Goal: Entertainment & Leisure: Browse casually

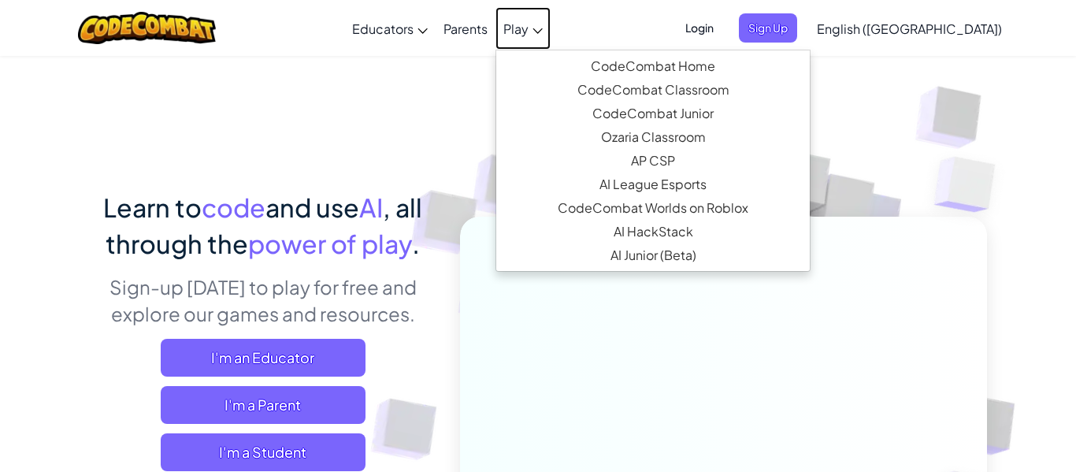
click at [551, 21] on link "Play" at bounding box center [523, 28] width 55 height 43
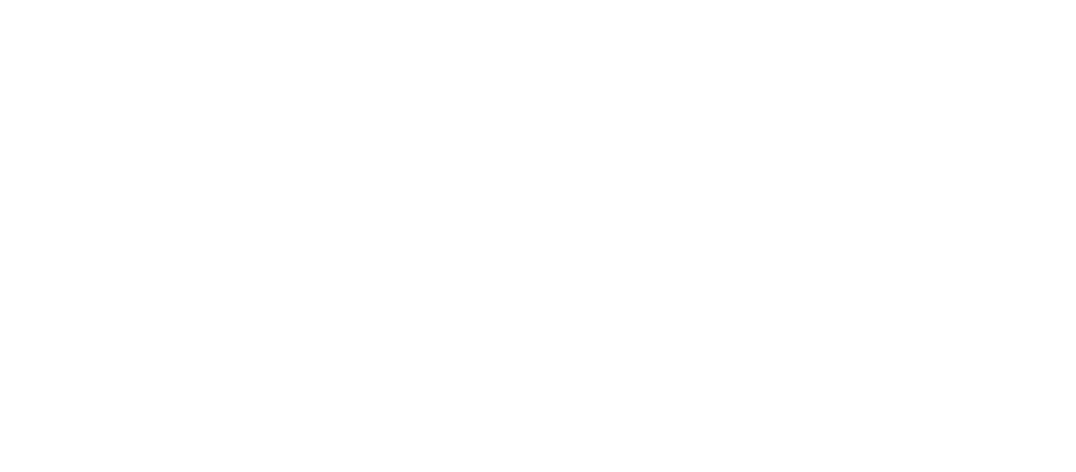
click at [575, 34] on div at bounding box center [538, 236] width 1076 height 472
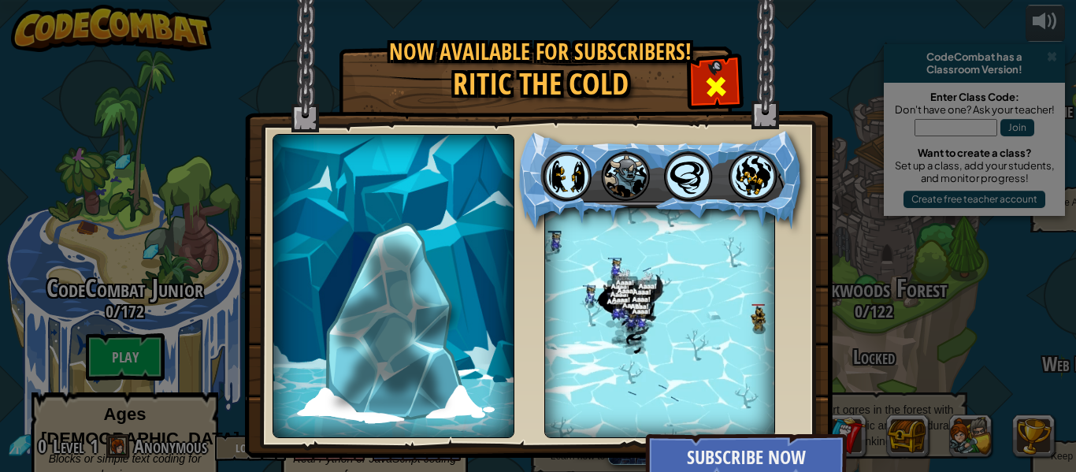
click at [724, 85] on span at bounding box center [716, 86] width 25 height 25
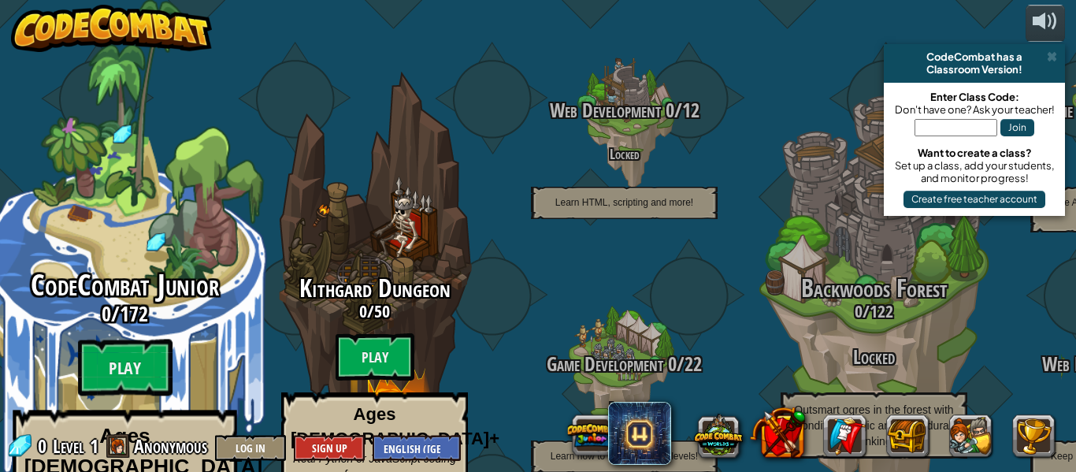
click at [162, 215] on div "CodeCombat Junior 0 / 172 Play Ages [DEMOGRAPHIC_DATA] Blocks or simple text co…" at bounding box center [124, 300] width 299 height 600
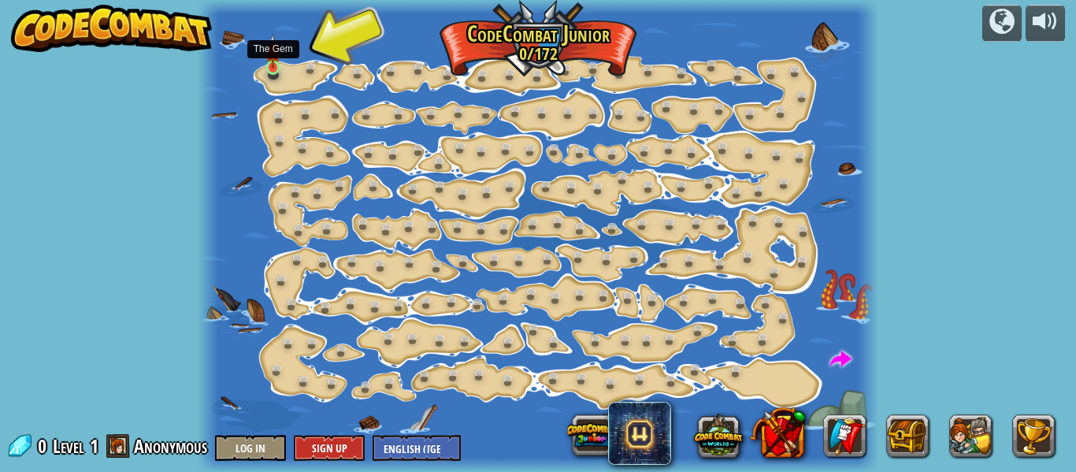
click at [269, 55] on img at bounding box center [273, 51] width 15 height 35
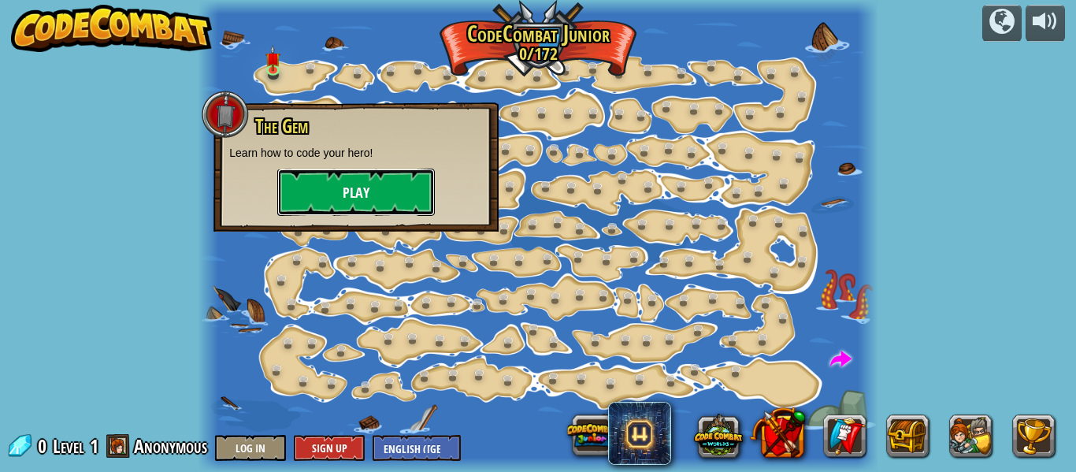
click at [339, 187] on button "Play" at bounding box center [356, 192] width 158 height 47
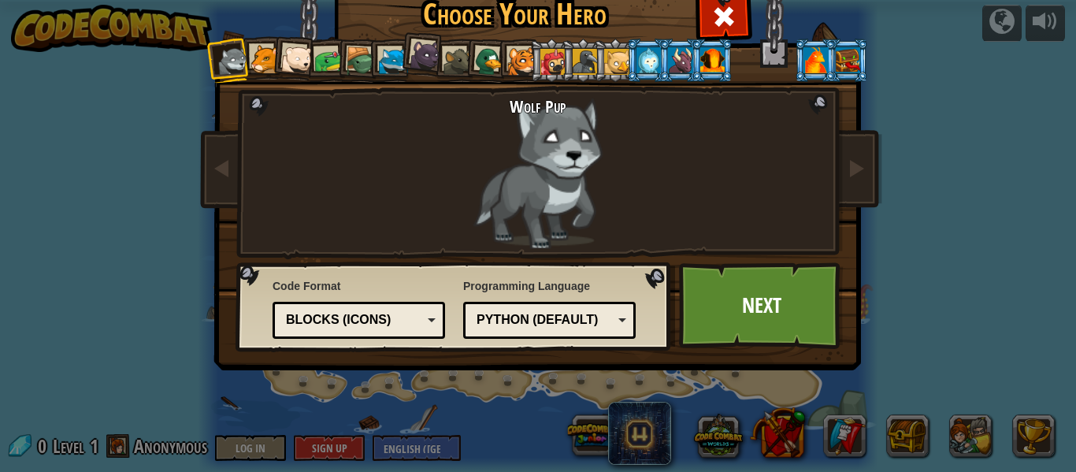
click at [260, 60] on div at bounding box center [265, 59] width 29 height 29
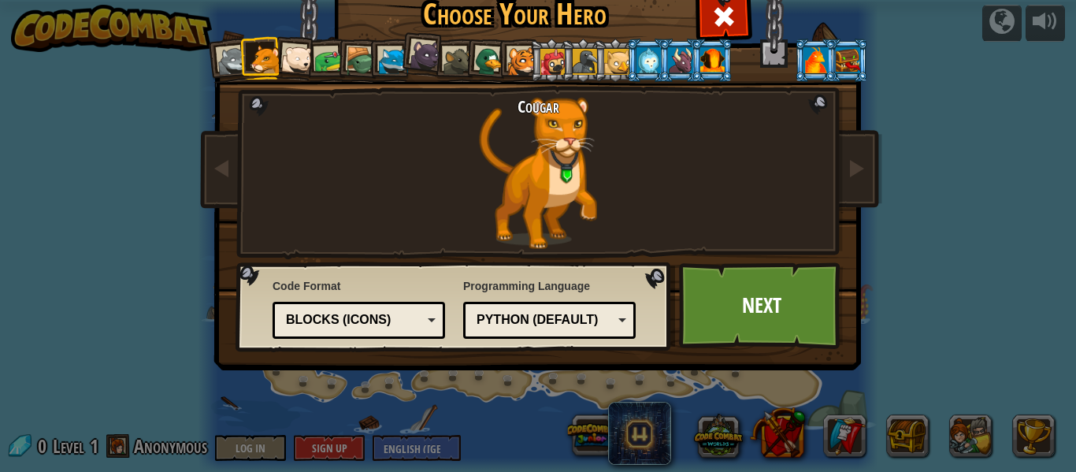
click at [300, 54] on div at bounding box center [297, 60] width 32 height 32
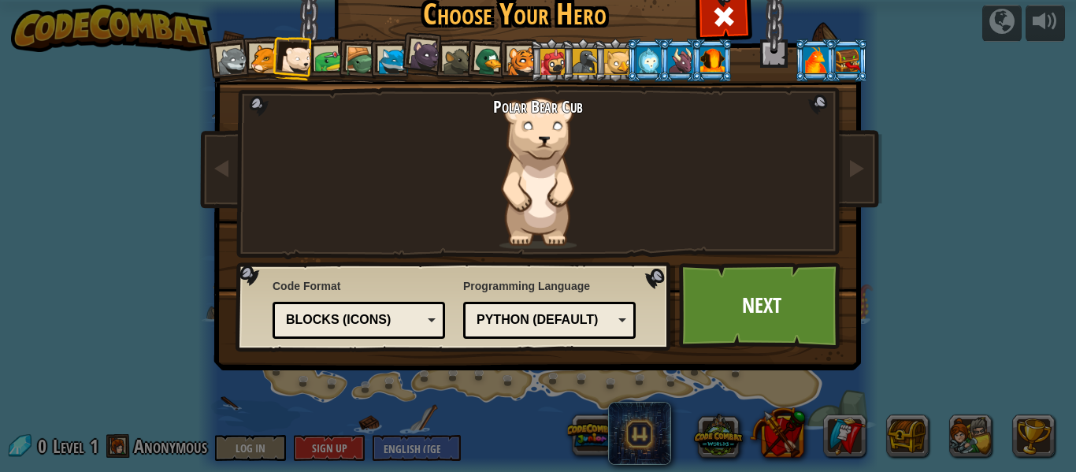
click at [335, 57] on div at bounding box center [328, 60] width 29 height 29
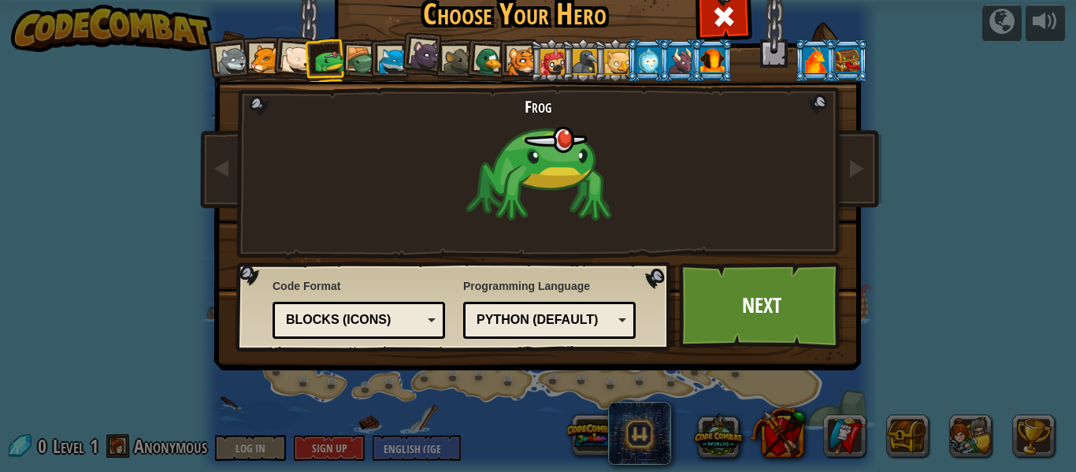
click at [356, 54] on div at bounding box center [361, 61] width 30 height 30
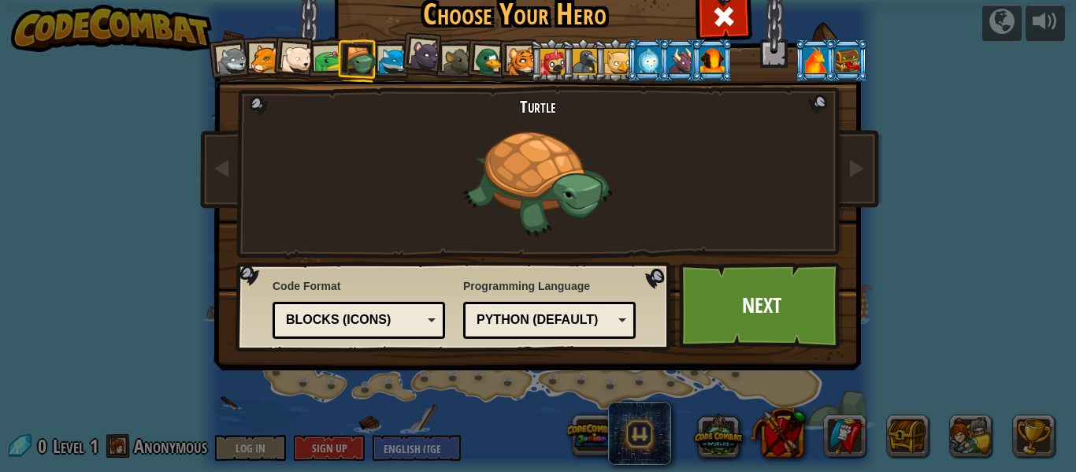
click at [394, 53] on div at bounding box center [393, 61] width 29 height 29
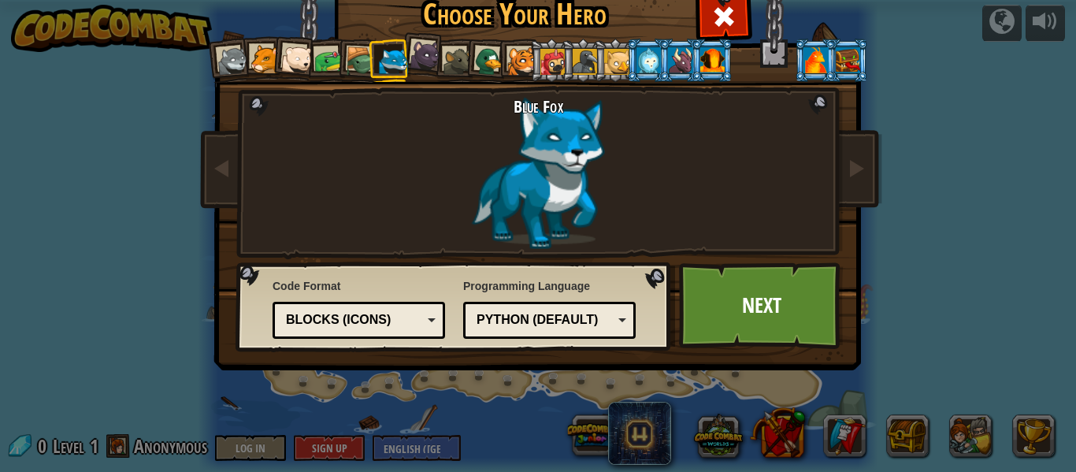
click at [434, 58] on div at bounding box center [426, 55] width 32 height 32
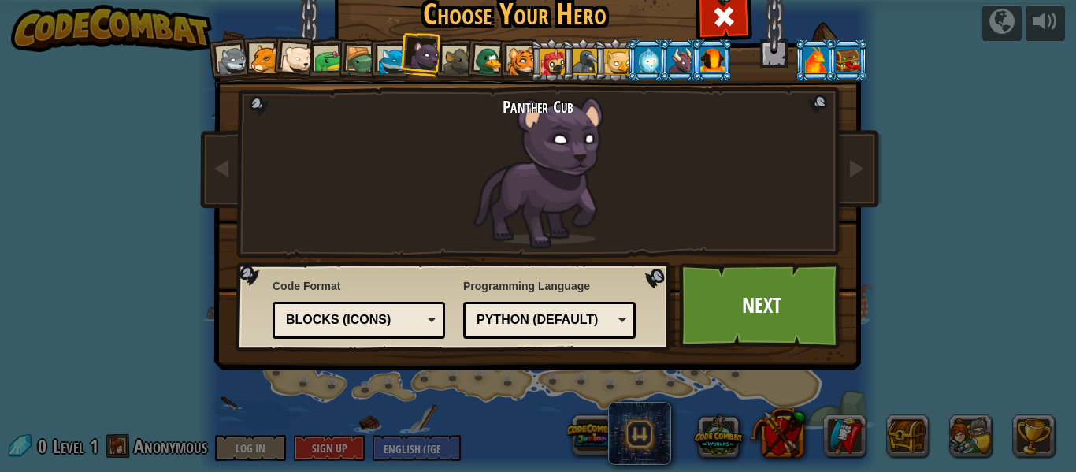
click at [463, 54] on div at bounding box center [458, 61] width 29 height 29
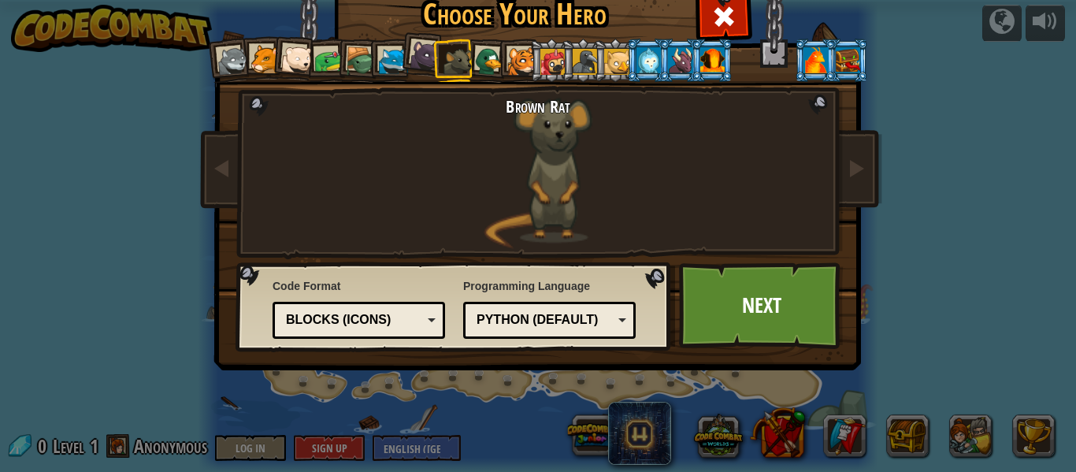
click at [481, 58] on div at bounding box center [489, 61] width 31 height 31
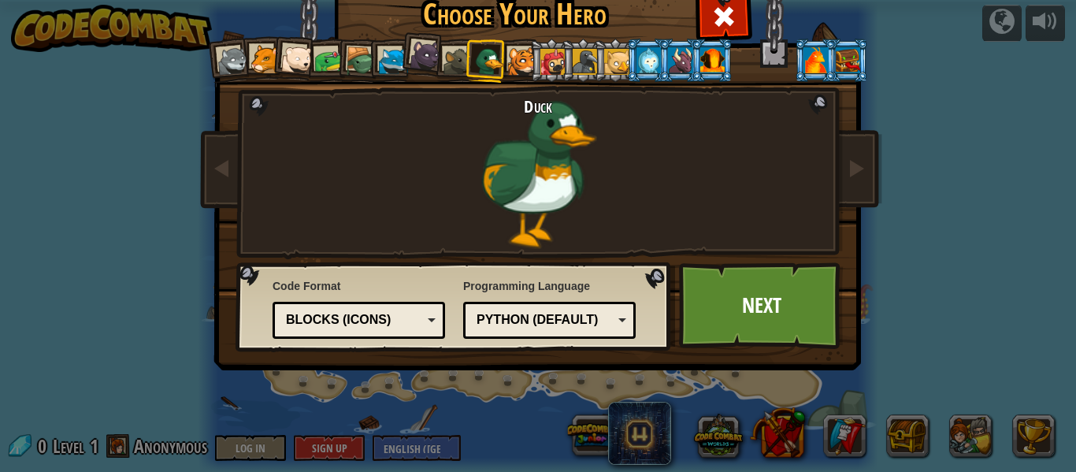
click at [526, 54] on div at bounding box center [521, 61] width 29 height 29
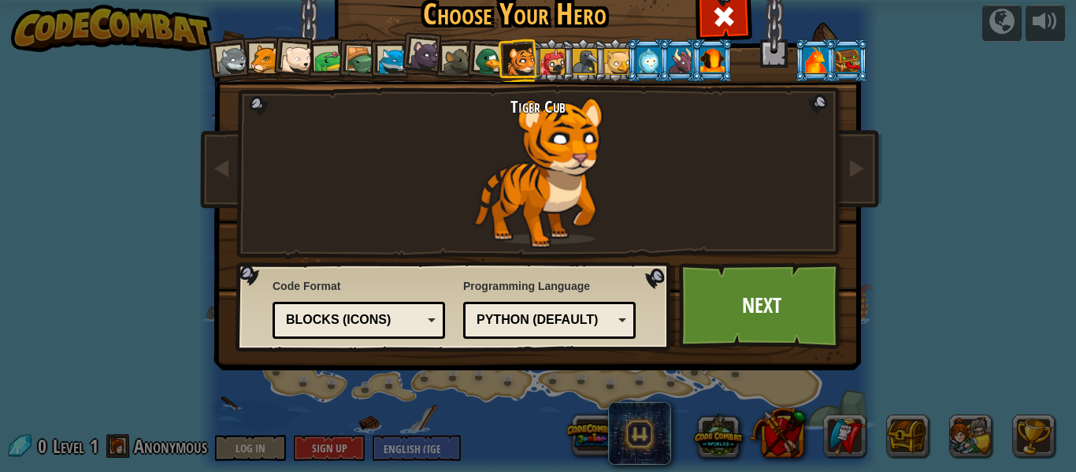
click at [548, 62] on div at bounding box center [553, 61] width 25 height 25
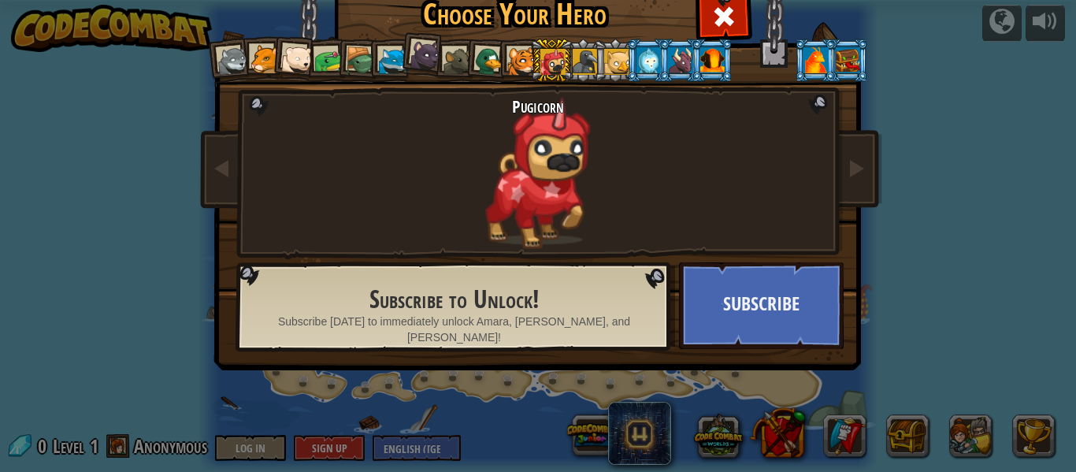
click at [570, 64] on li at bounding box center [551, 60] width 43 height 43
click at [581, 68] on div at bounding box center [585, 61] width 25 height 25
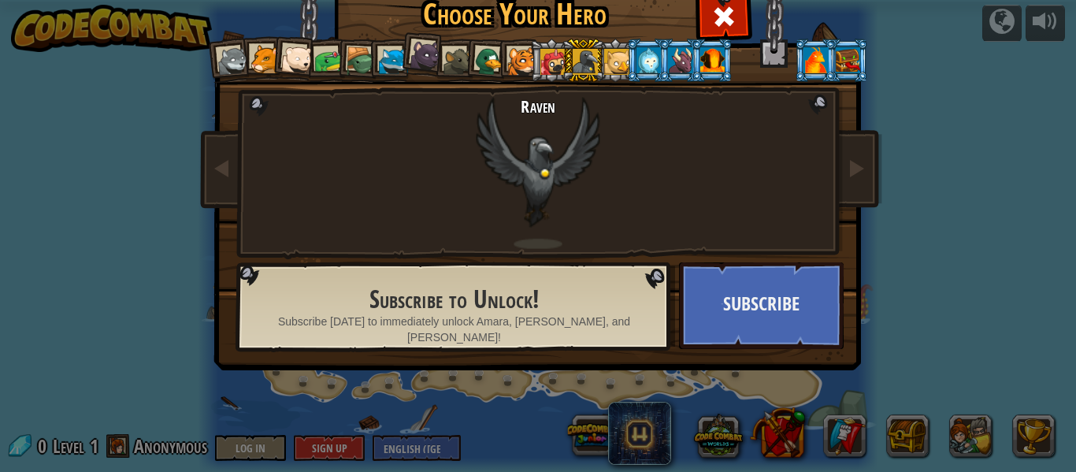
click at [611, 66] on div at bounding box center [616, 61] width 25 height 25
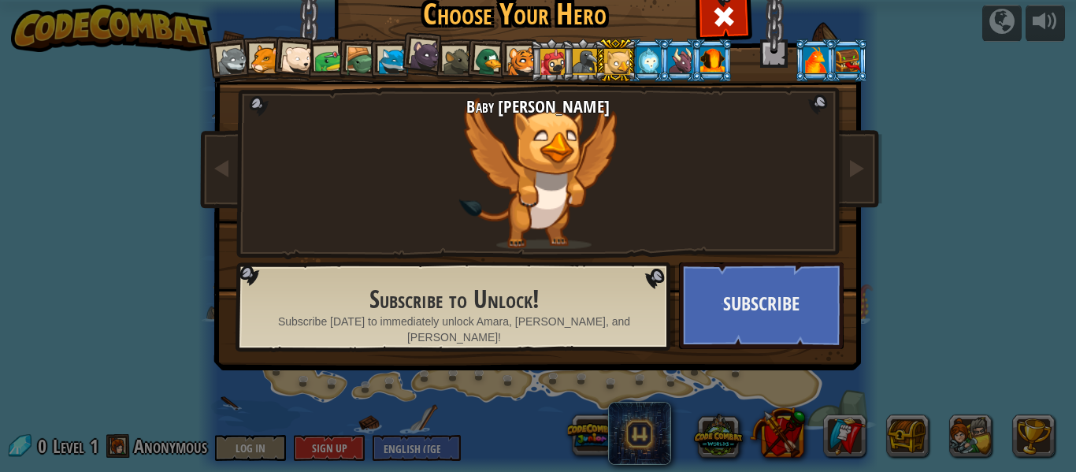
click at [653, 58] on div at bounding box center [649, 59] width 24 height 25
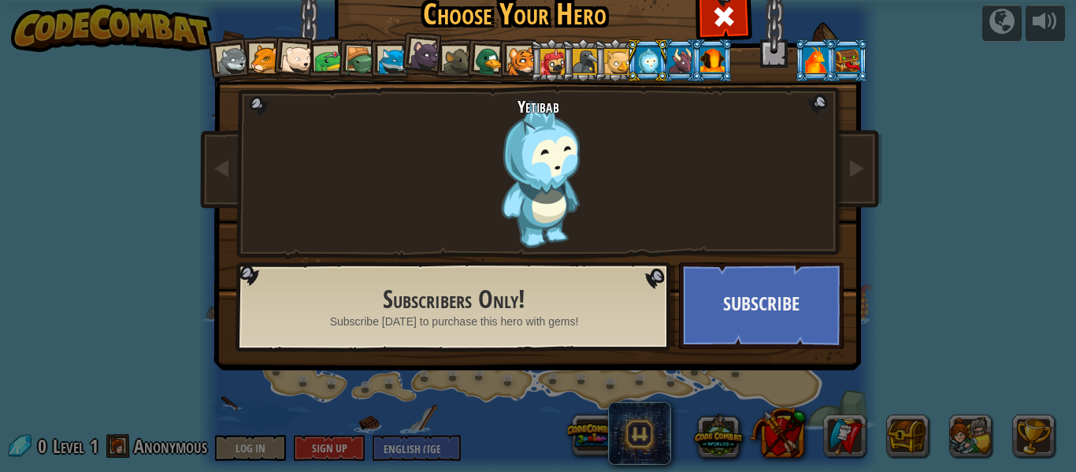
click at [683, 64] on div at bounding box center [680, 59] width 24 height 25
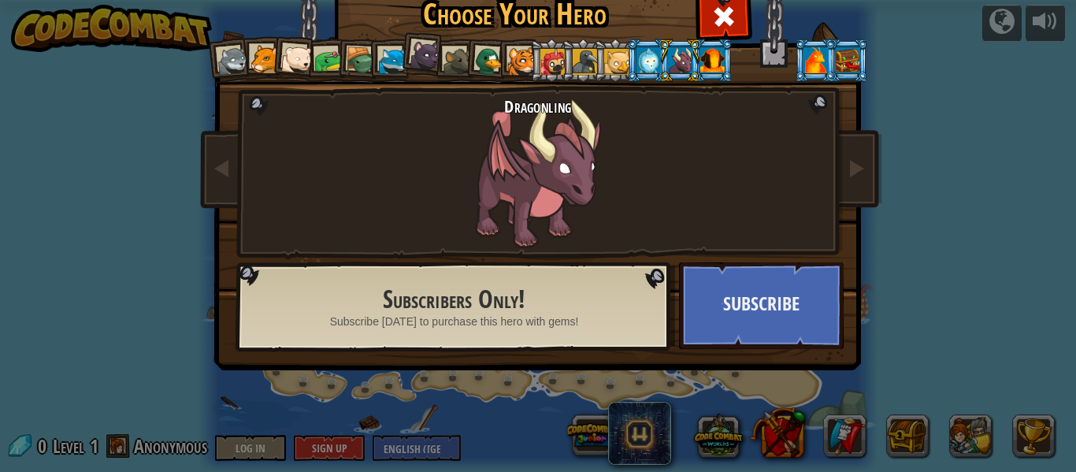
click at [708, 61] on div at bounding box center [713, 59] width 24 height 25
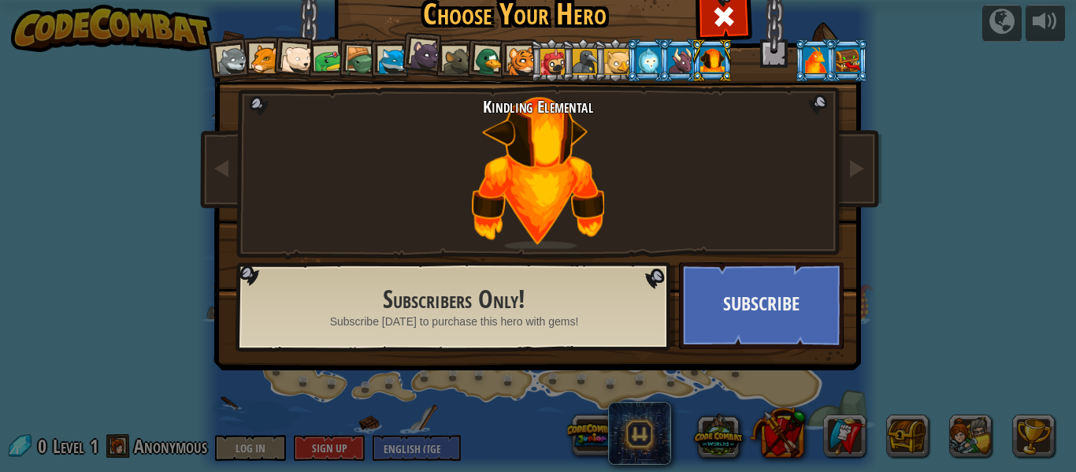
click at [823, 63] on div at bounding box center [816, 59] width 24 height 25
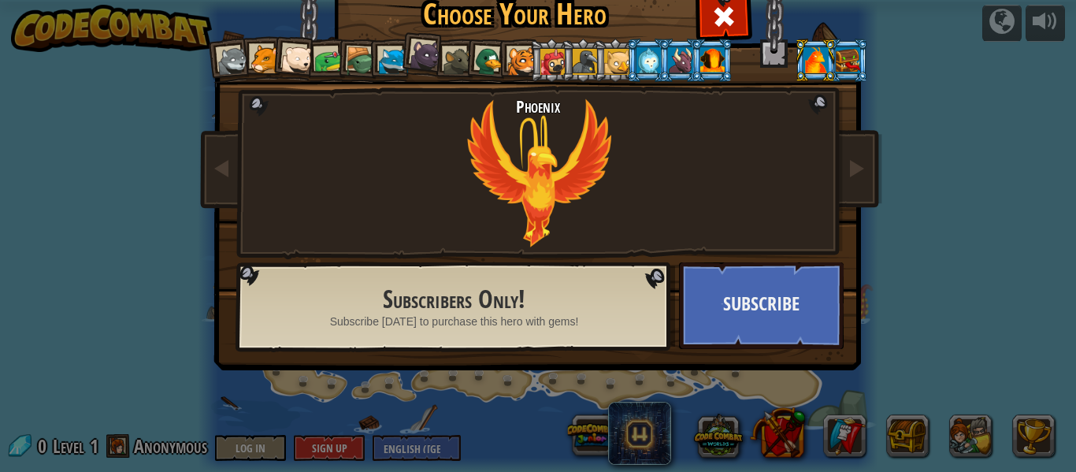
click at [836, 63] on li at bounding box center [815, 60] width 43 height 43
click at [837, 57] on div at bounding box center [848, 59] width 24 height 25
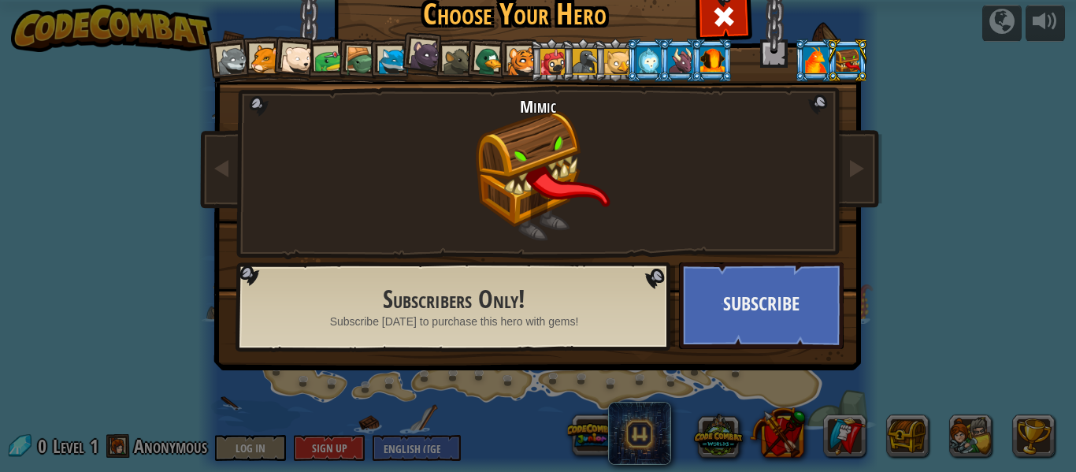
click at [230, 60] on div at bounding box center [233, 62] width 32 height 32
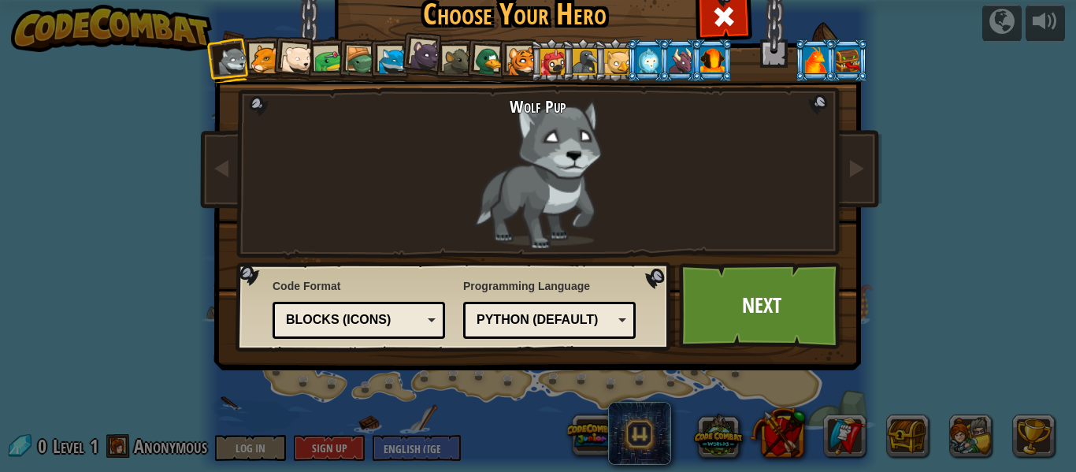
click at [691, 59] on li at bounding box center [712, 60] width 43 height 43
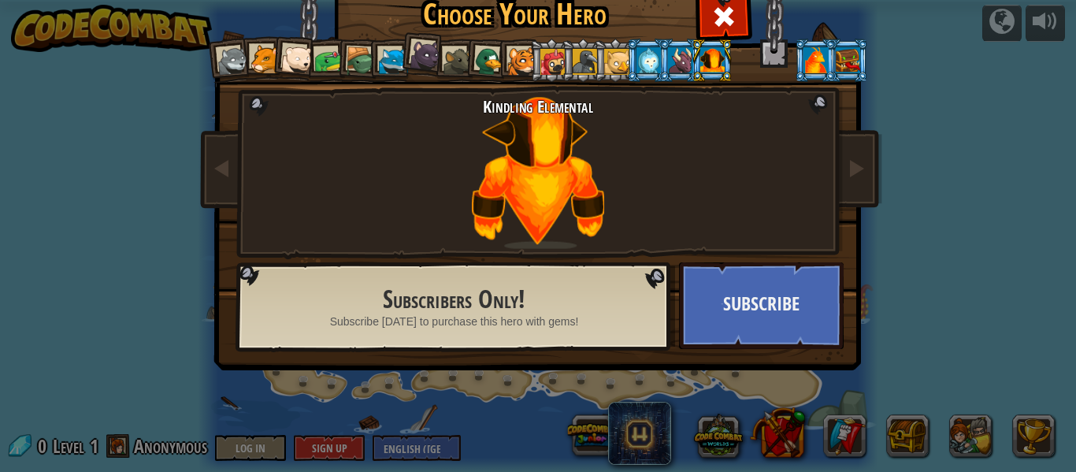
click at [689, 61] on div at bounding box center [680, 59] width 24 height 25
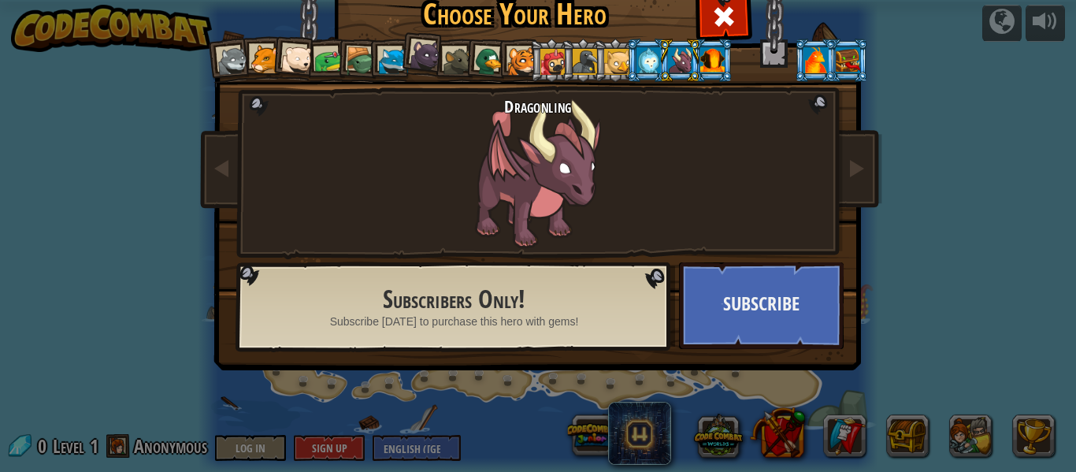
click at [230, 58] on div at bounding box center [233, 62] width 32 height 32
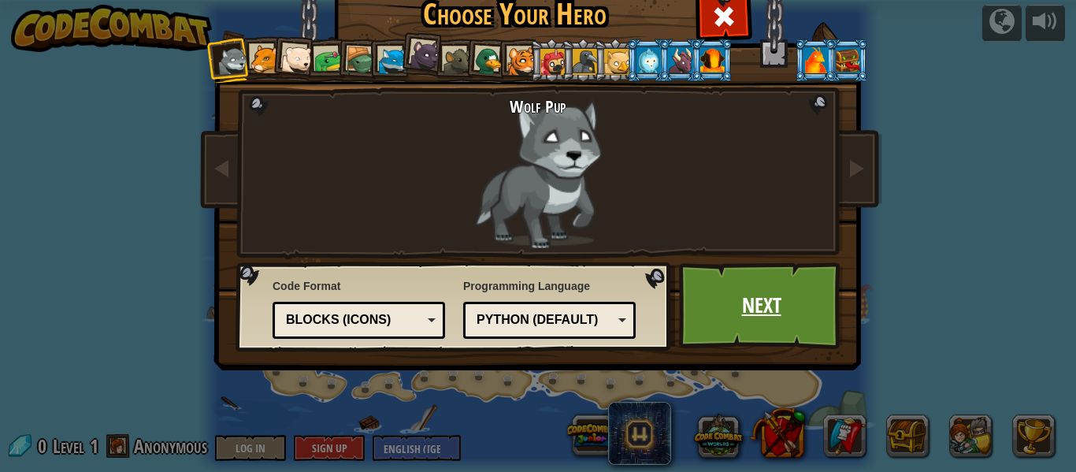
click at [695, 282] on link "Next" at bounding box center [761, 305] width 165 height 87
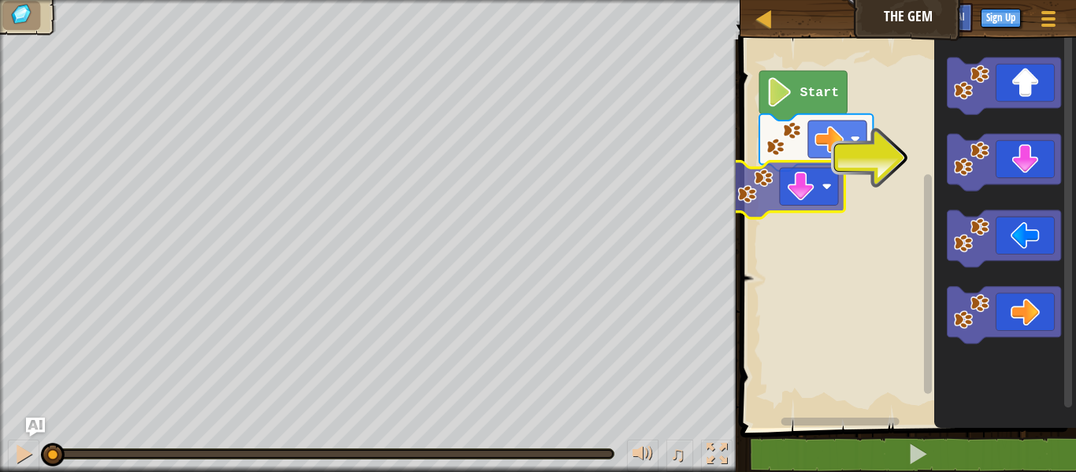
click at [824, 185] on div "Start" at bounding box center [906, 230] width 340 height 396
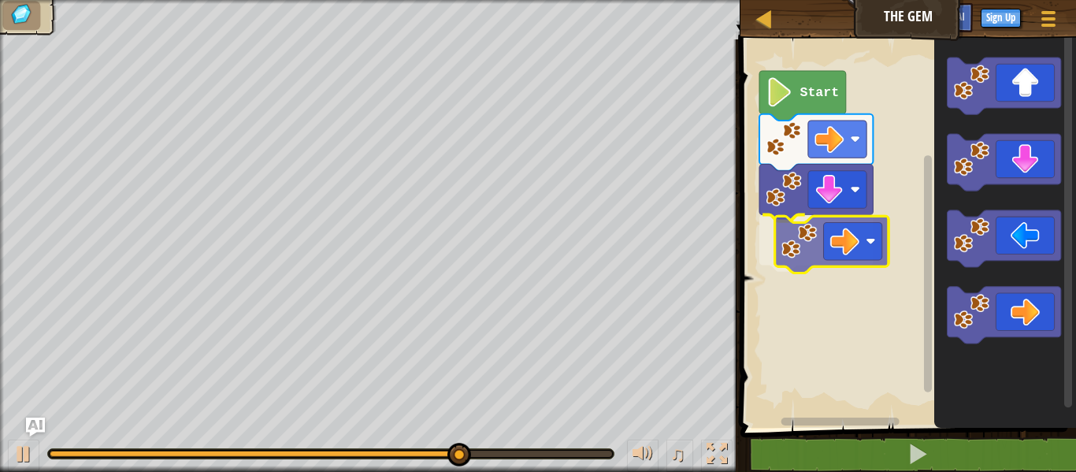
click at [841, 234] on div "Start" at bounding box center [906, 230] width 340 height 396
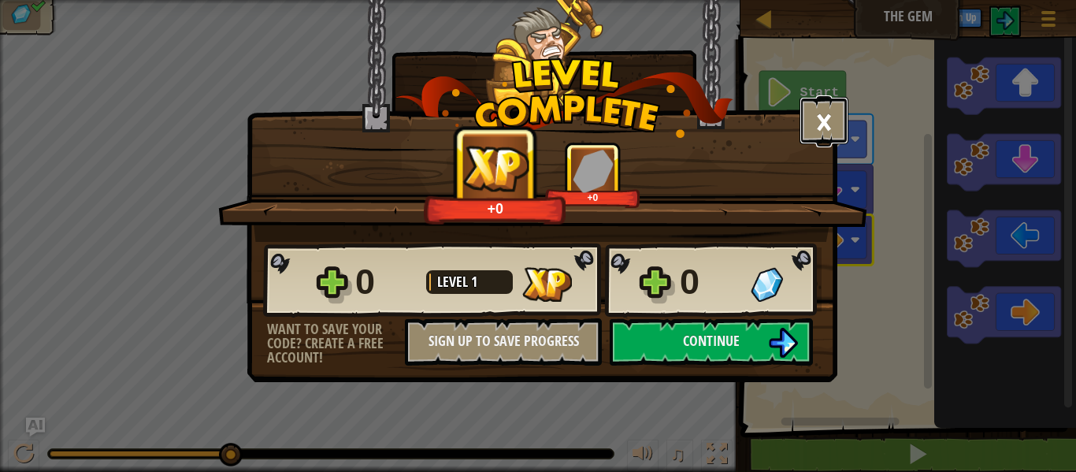
click at [821, 124] on button "×" at bounding box center [824, 120] width 49 height 47
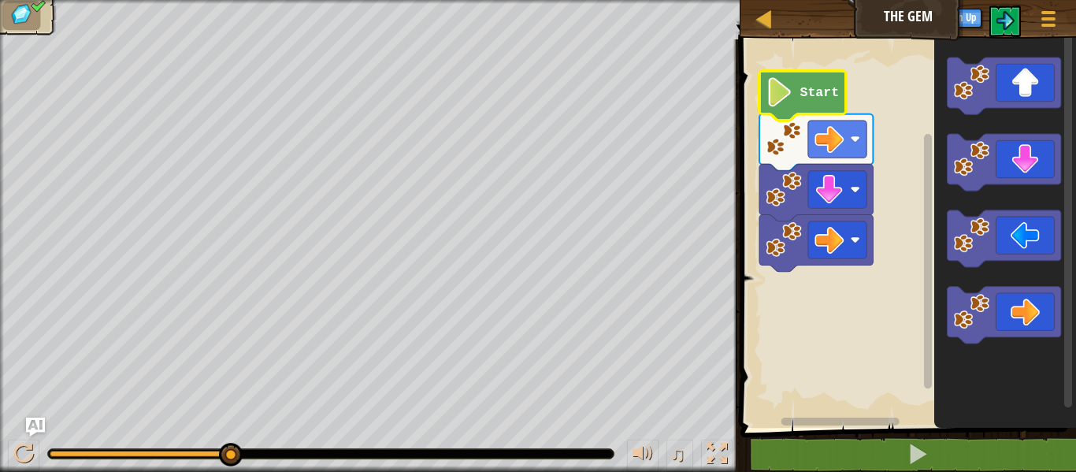
click at [808, 102] on icon "Blockly Workspace" at bounding box center [803, 96] width 87 height 50
click at [798, 100] on icon "Blockly Workspace" at bounding box center [803, 96] width 87 height 50
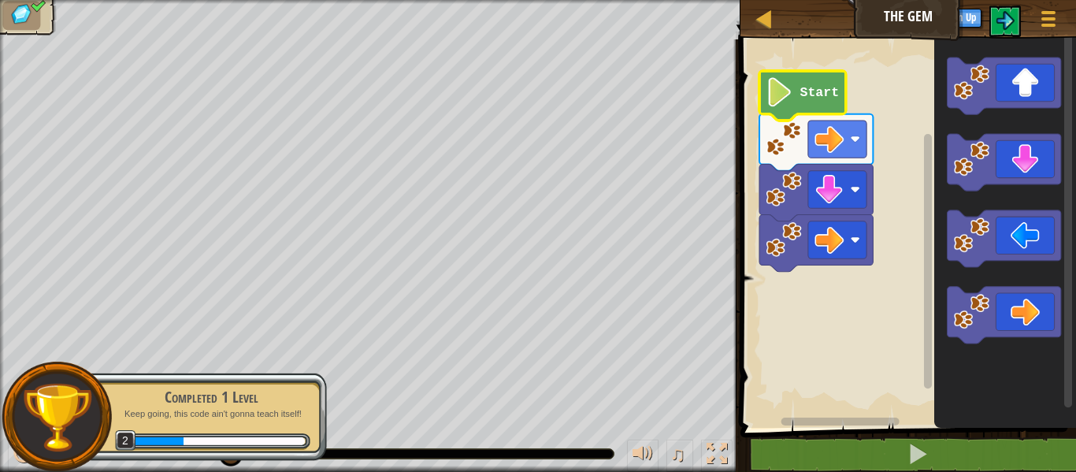
click at [776, 87] on image "Blockly Workspace" at bounding box center [780, 91] width 28 height 29
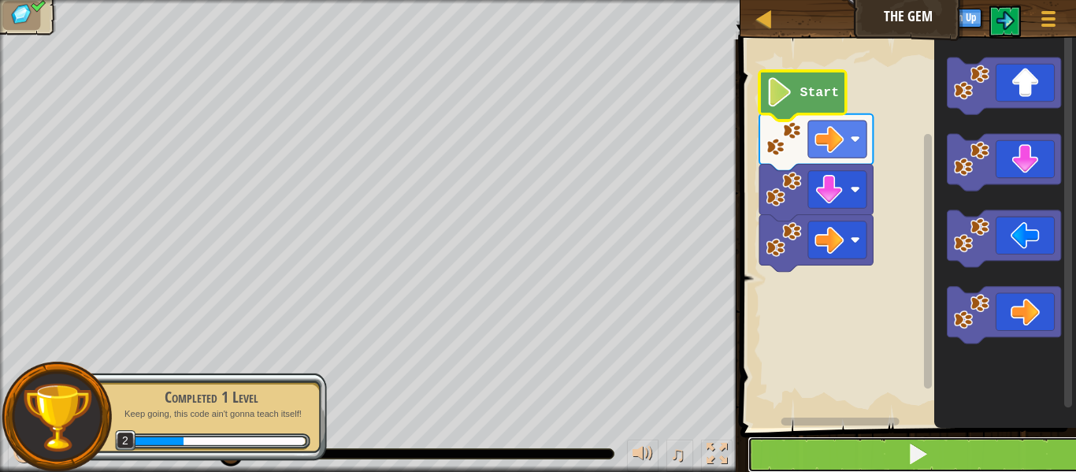
click at [895, 448] on button at bounding box center [918, 455] width 340 height 36
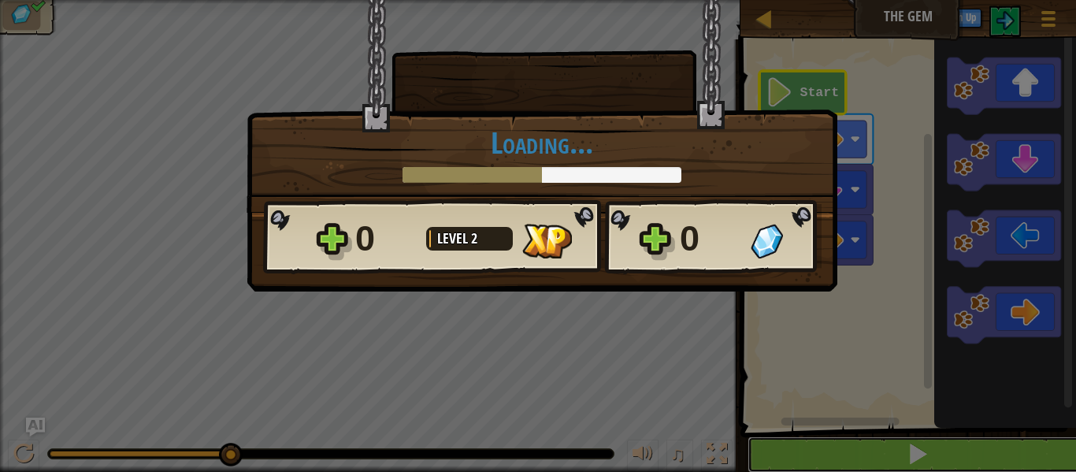
scroll to position [1, 0]
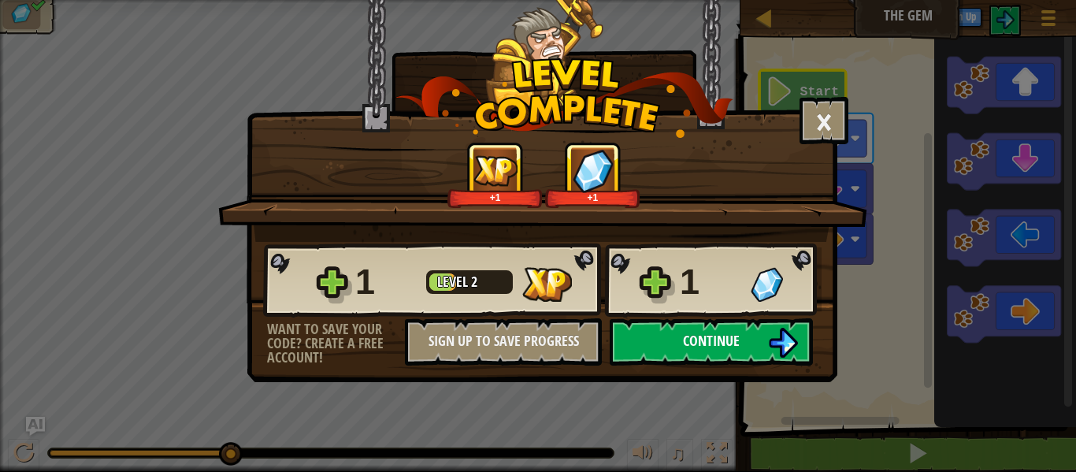
click at [799, 329] on button "Continue" at bounding box center [711, 341] width 203 height 47
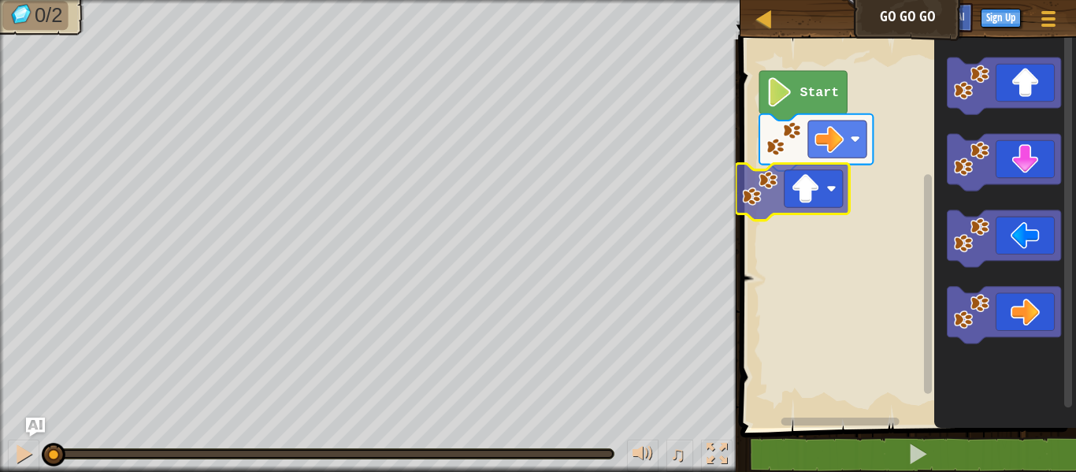
click at [778, 210] on div "Start" at bounding box center [906, 230] width 340 height 396
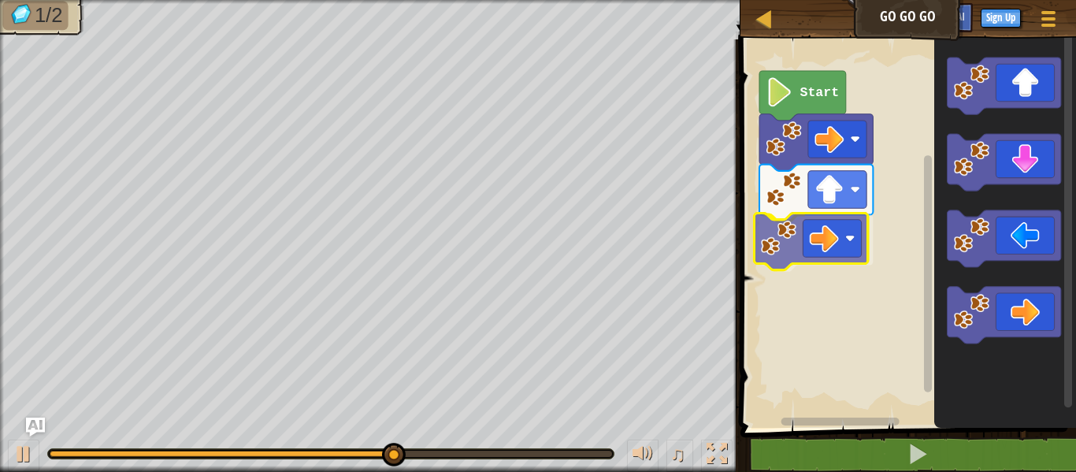
click at [817, 248] on div "Start" at bounding box center [906, 230] width 340 height 396
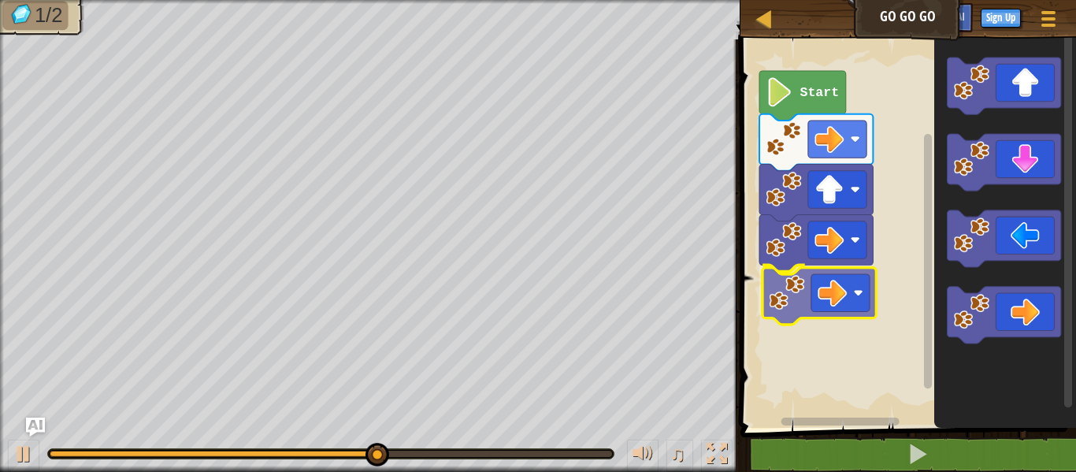
click at [816, 288] on div "Start" at bounding box center [906, 230] width 340 height 396
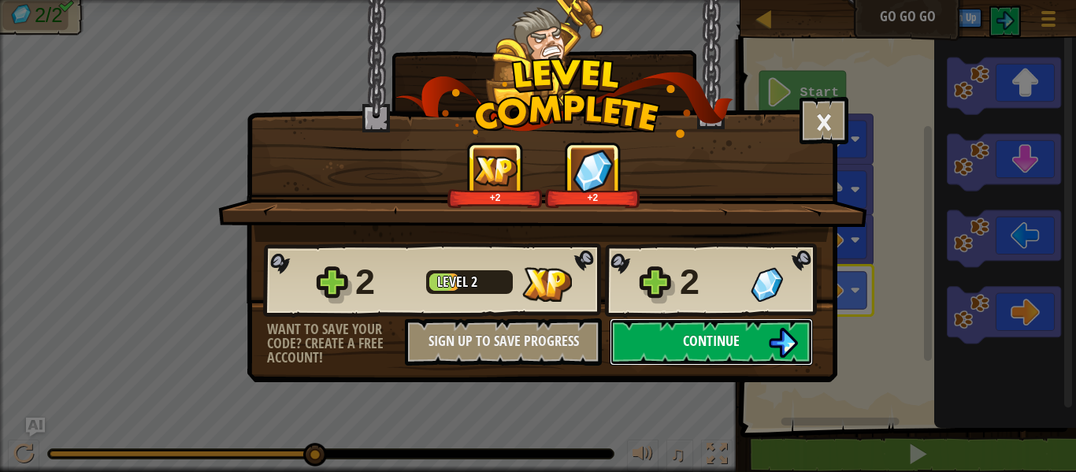
click at [760, 347] on button "Continue" at bounding box center [711, 341] width 203 height 47
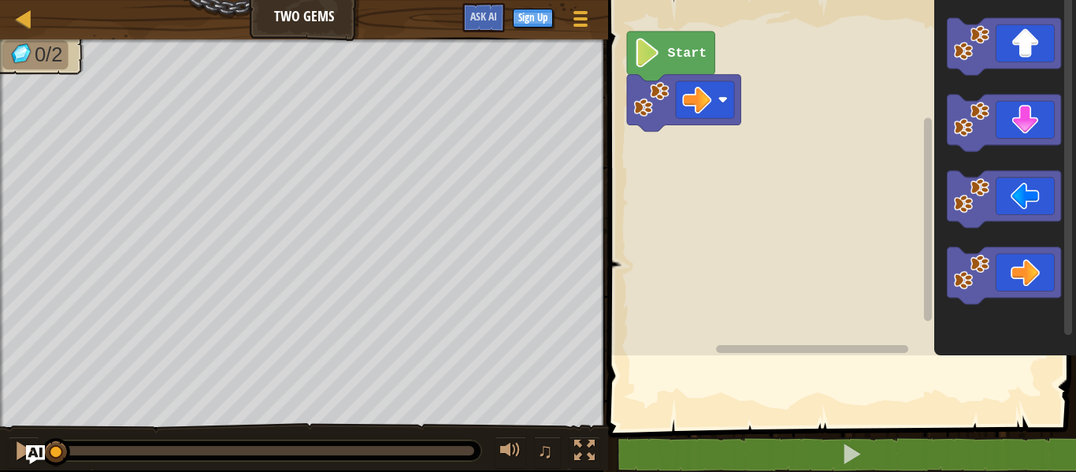
click at [757, 347] on rect "Blockly Workspace" at bounding box center [812, 349] width 192 height 8
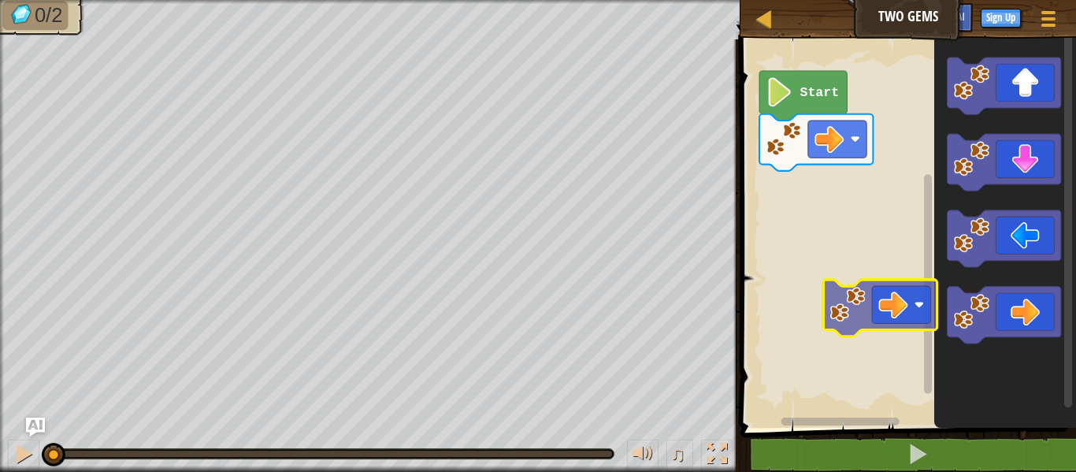
click at [901, 285] on div "Start" at bounding box center [906, 230] width 340 height 396
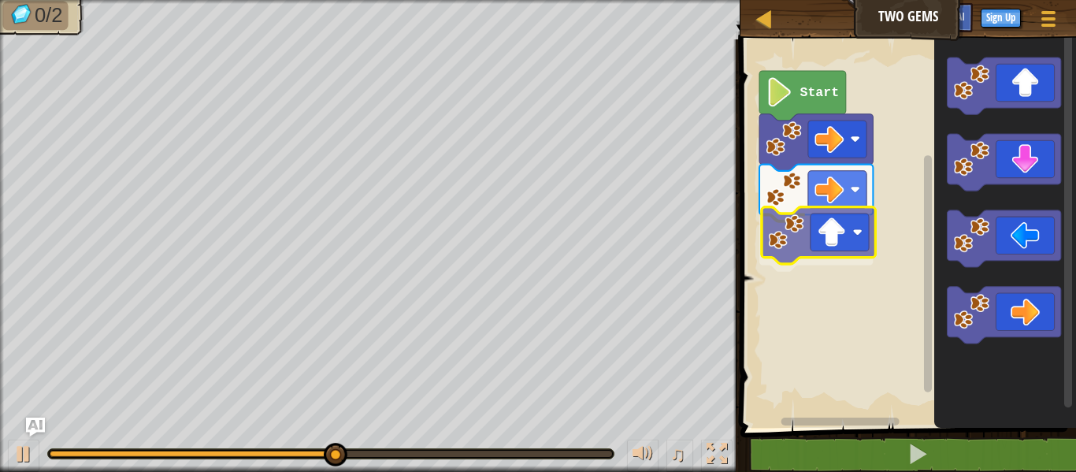
click at [825, 258] on div "Start" at bounding box center [906, 230] width 340 height 396
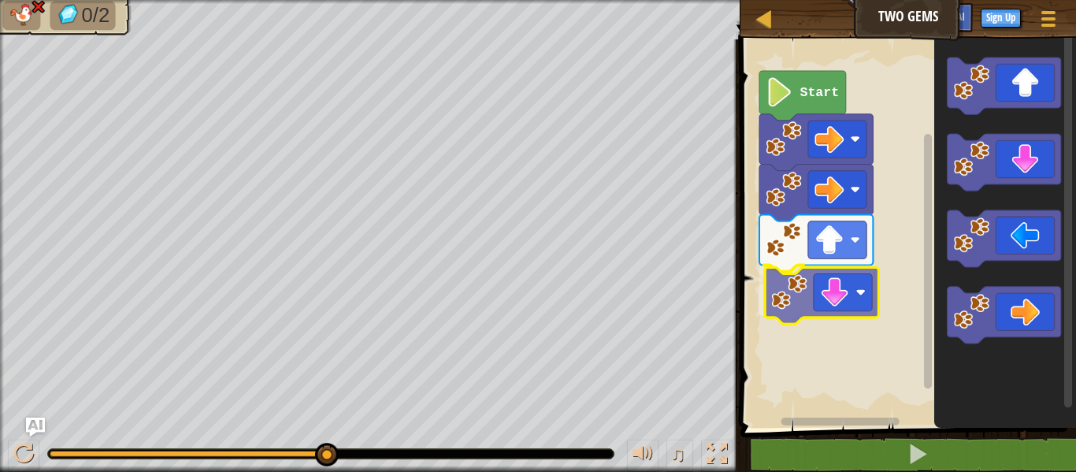
click at [836, 299] on div "Start" at bounding box center [906, 230] width 340 height 396
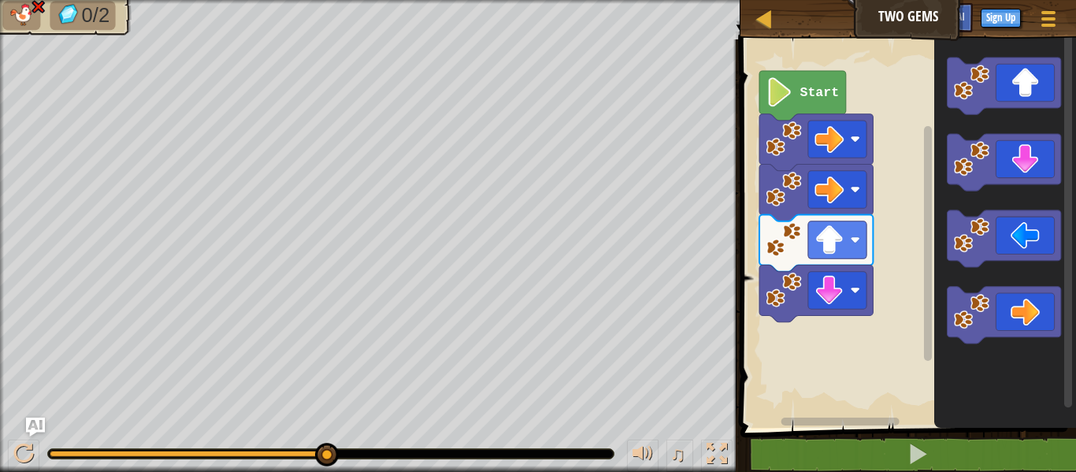
click at [907, 296] on div "Start" at bounding box center [906, 230] width 340 height 396
click at [1005, 143] on icon "Blockly Workspace" at bounding box center [1003, 162] width 113 height 57
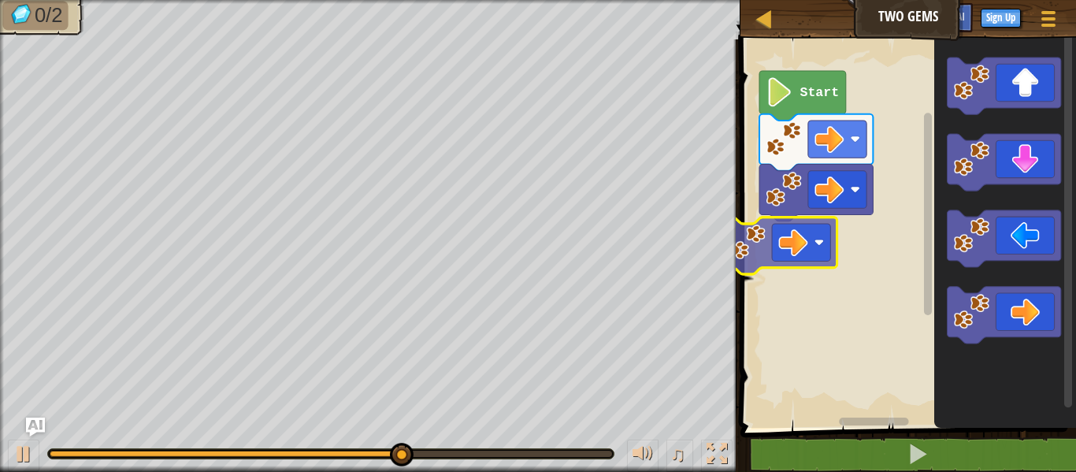
click at [823, 228] on div "Start" at bounding box center [906, 230] width 340 height 396
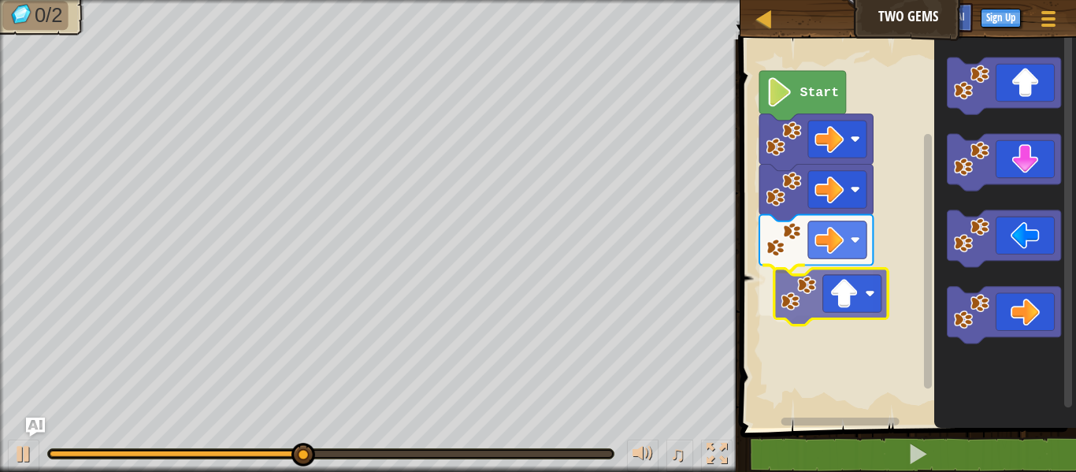
click at [861, 296] on div "Start" at bounding box center [906, 230] width 340 height 396
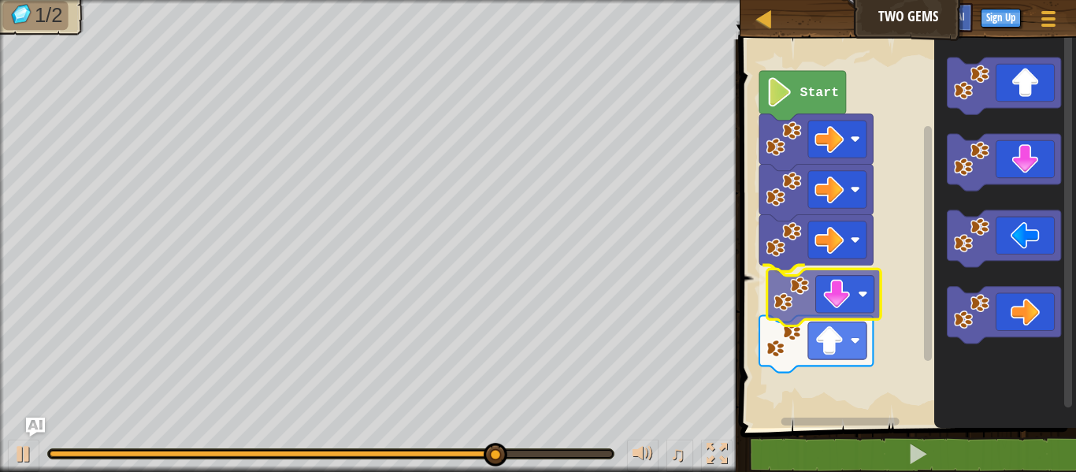
click at [871, 277] on div "Start" at bounding box center [906, 230] width 340 height 396
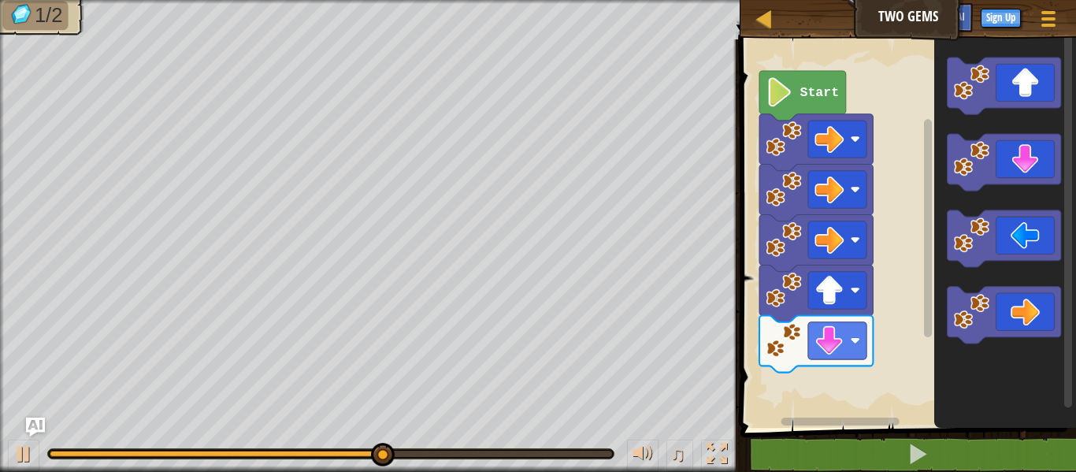
click at [873, 379] on div "Start" at bounding box center [906, 230] width 340 height 396
click at [886, 299] on div "Start" at bounding box center [906, 230] width 340 height 396
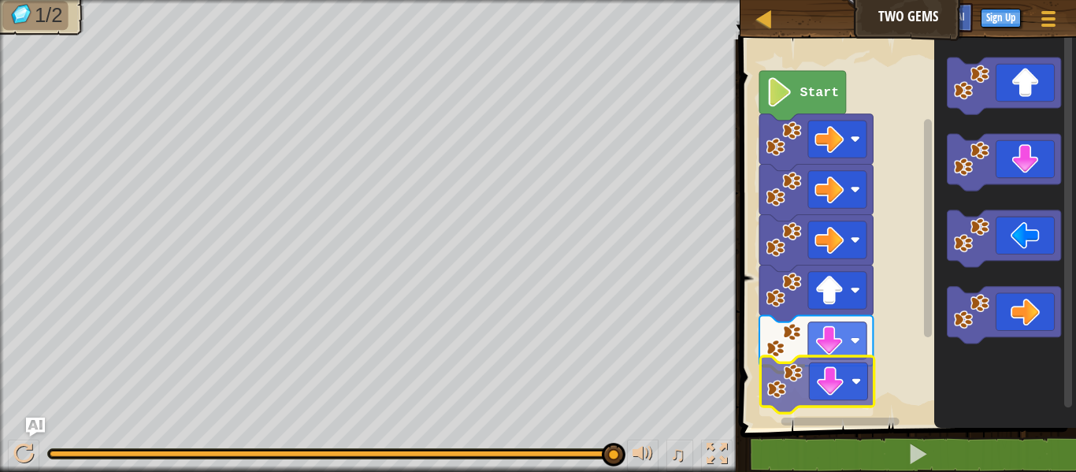
click at [822, 383] on div "Start" at bounding box center [906, 230] width 340 height 396
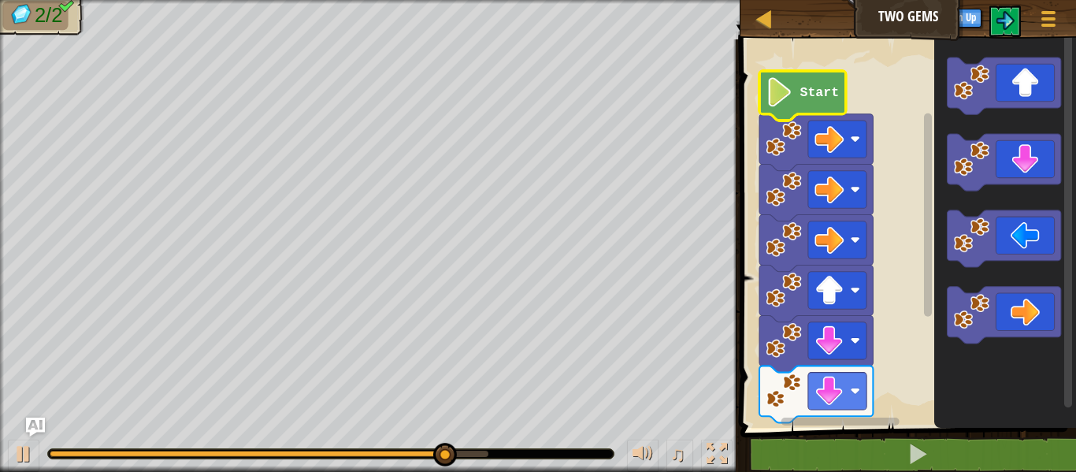
click at [809, 91] on text "Start" at bounding box center [819, 92] width 39 height 15
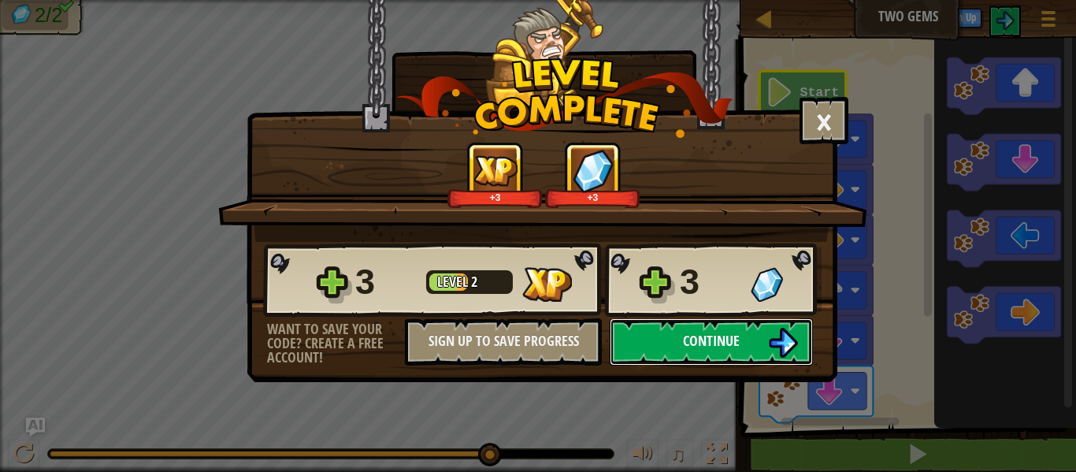
click at [747, 331] on button "Continue" at bounding box center [711, 341] width 203 height 47
